Goal: Transaction & Acquisition: Purchase product/service

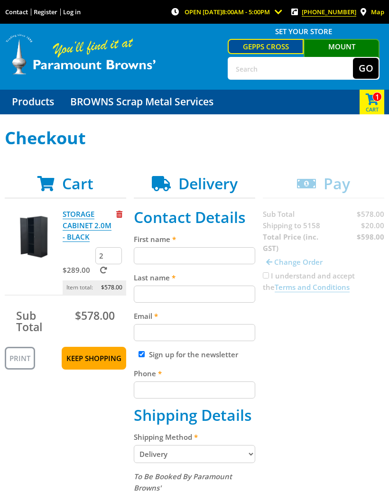
click at [162, 262] on input "First name" at bounding box center [195, 255] width 122 height 17
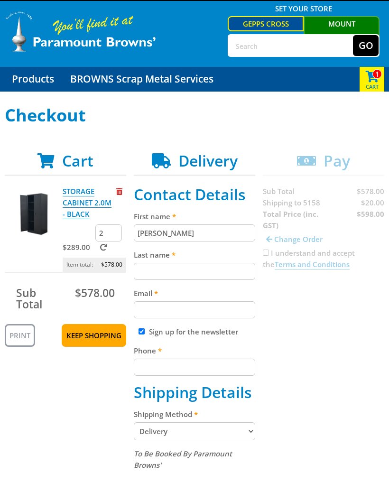
type input "Rae"
click at [193, 286] on input "Last name" at bounding box center [195, 294] width 122 height 17
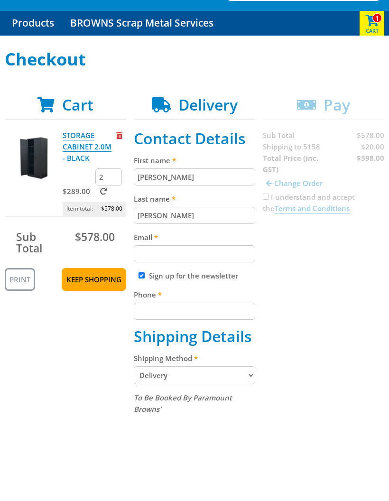
type input "Underwood"
click at [212, 324] on input "Email" at bounding box center [195, 332] width 122 height 17
type input "R"
type input "raeu61@gmail.com"
click at [140, 351] on input "Sign up for the newsletter" at bounding box center [142, 354] width 6 height 6
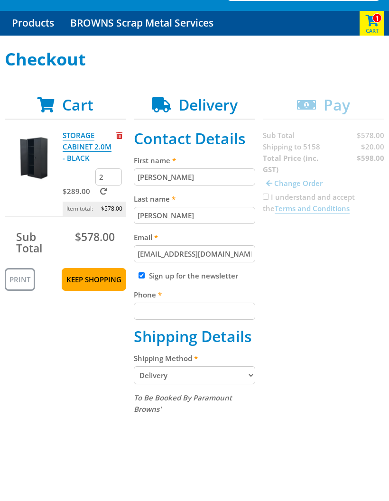
checkbox input "false"
click at [173, 317] on input "Phone" at bounding box center [195, 311] width 122 height 17
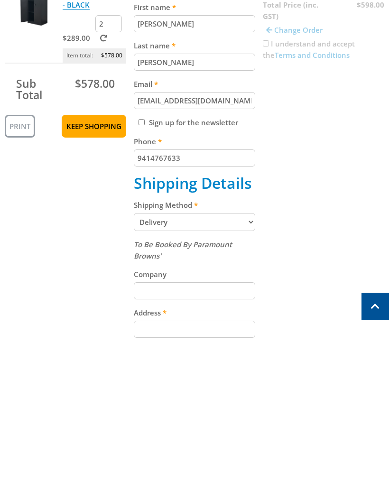
click at [140, 303] on input "9414767633" at bounding box center [195, 311] width 122 height 17
click at [150, 303] on input "09414767633" at bounding box center [195, 311] width 122 height 17
click at [152, 303] on input "09414767633" at bounding box center [195, 311] width 122 height 17
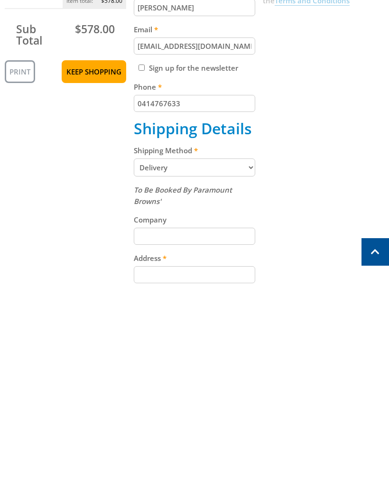
type input "0414767633"
click at [192, 474] on input "Address" at bounding box center [195, 482] width 122 height 17
type input "14 Grecian Ct"
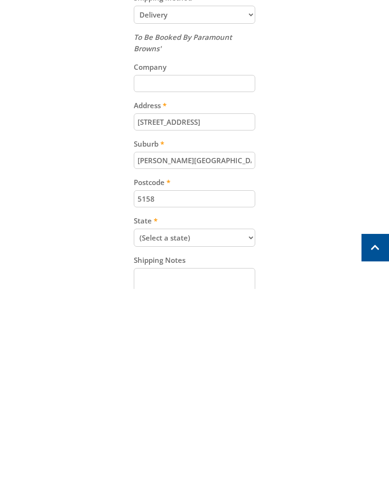
type input "Hallett Cove"
click at [247, 441] on select "(Select a state) South Australia Victoria New South Wales Queensland Western Au…" at bounding box center [195, 450] width 122 height 18
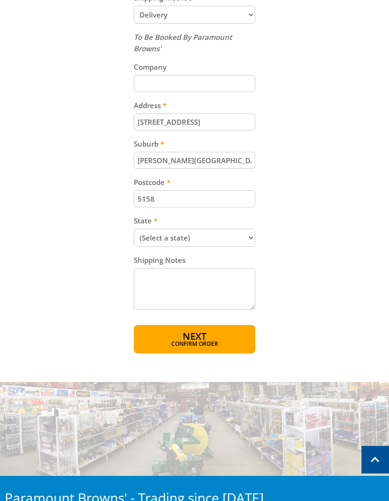
select select "SA"
click at [215, 341] on span "Confirm order" at bounding box center [194, 344] width 81 height 6
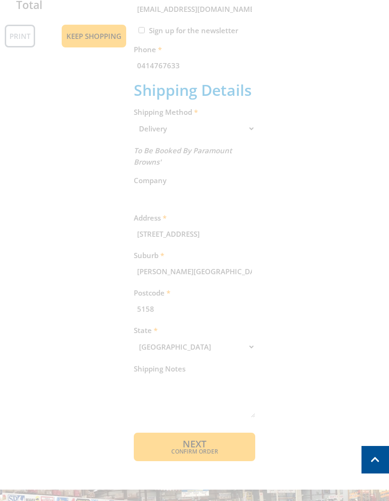
scroll to position [175, 0]
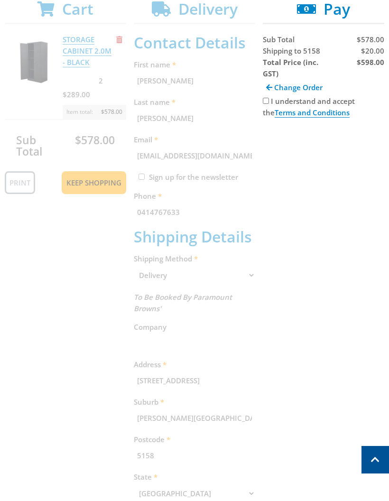
click at [267, 101] on input "I understand and accept the Terms and Conditions" at bounding box center [266, 101] width 6 height 6
checkbox input "true"
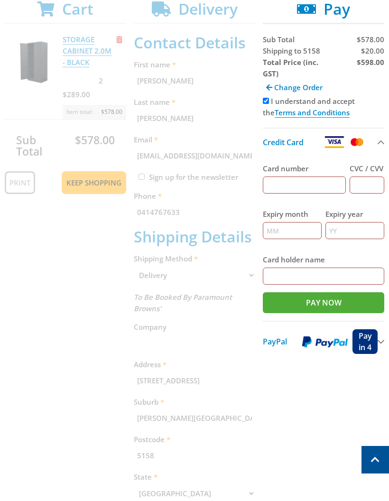
click at [327, 341] on img at bounding box center [325, 342] width 46 height 12
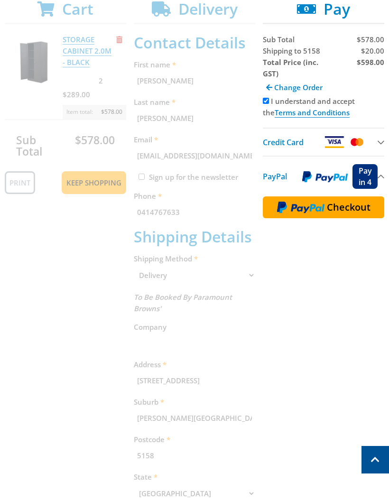
click at [311, 208] on img at bounding box center [300, 207] width 47 height 12
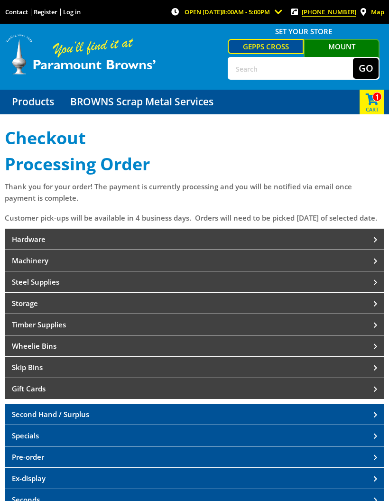
click at [365, 357] on link "Wheelie Bins" at bounding box center [195, 346] width 380 height 21
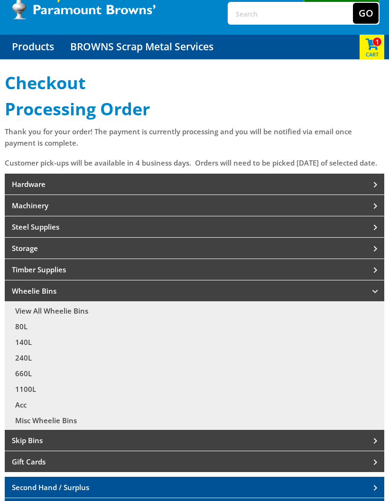
scroll to position [58, 0]
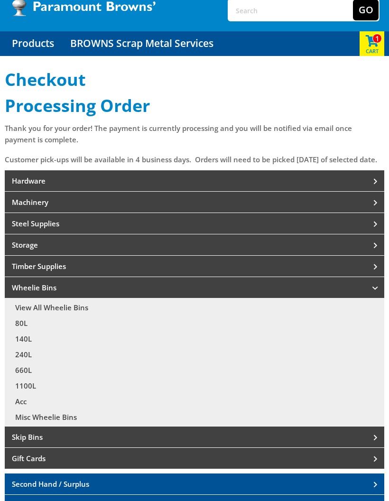
click at [35, 394] on link "1100L" at bounding box center [195, 385] width 380 height 15
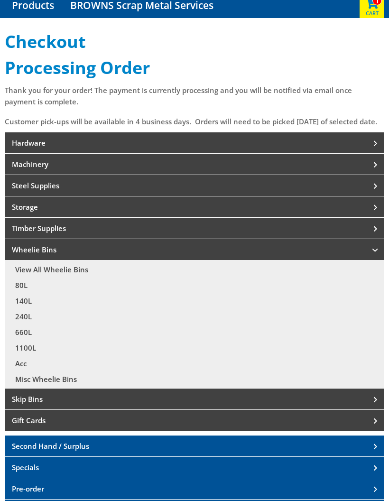
click at [26, 340] on link "660L" at bounding box center [195, 332] width 380 height 15
click at [28, 324] on link "240L" at bounding box center [195, 316] width 380 height 15
